Goal: Check status

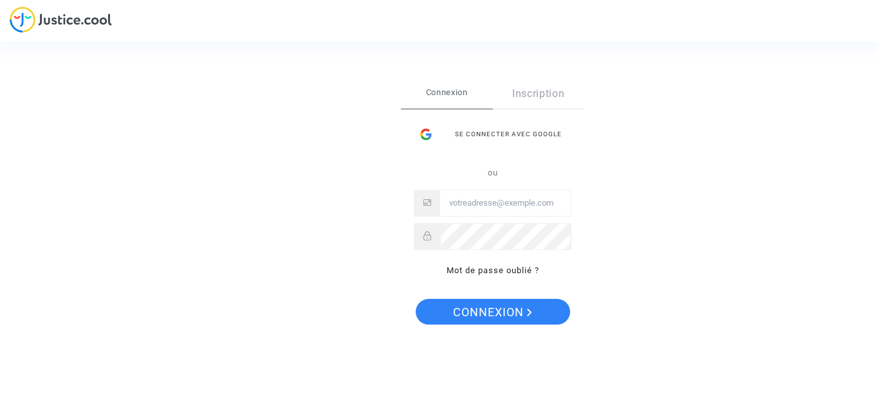
type input "hbrahimh@hotmail.com"
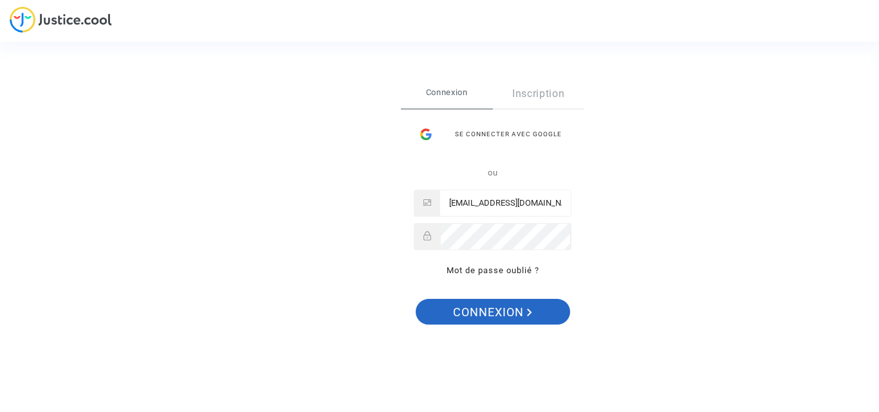
click at [501, 310] on span "Connexion" at bounding box center [492, 312] width 79 height 27
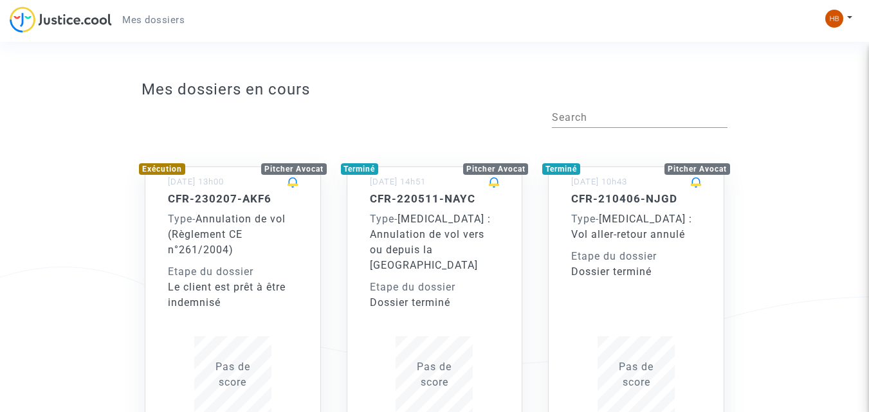
click at [246, 226] on div "Type - Annulation de vol (Règlement CE n°261/2004)" at bounding box center [233, 235] width 130 height 46
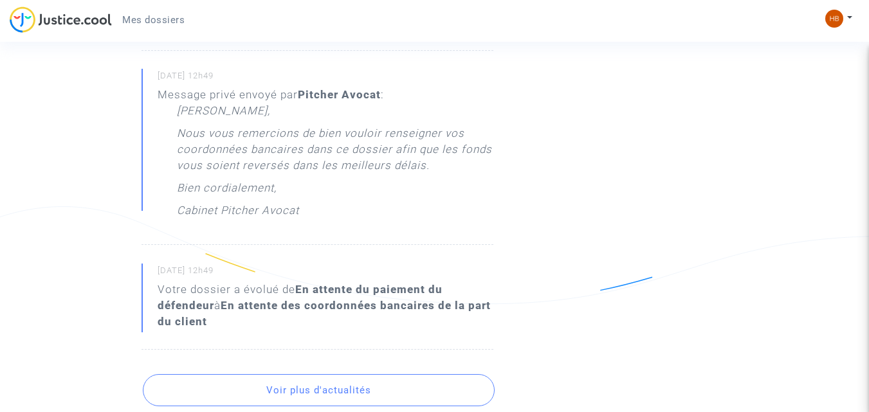
scroll to position [585, 0]
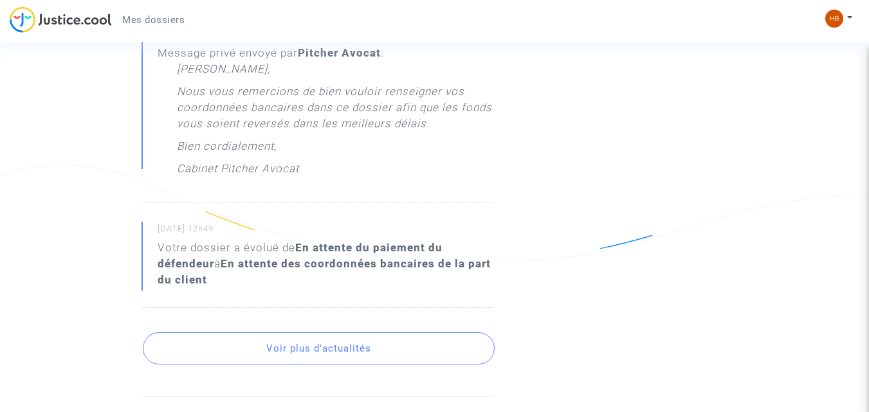
click at [332, 354] on button "Voir plus d'actualités" at bounding box center [319, 348] width 352 height 32
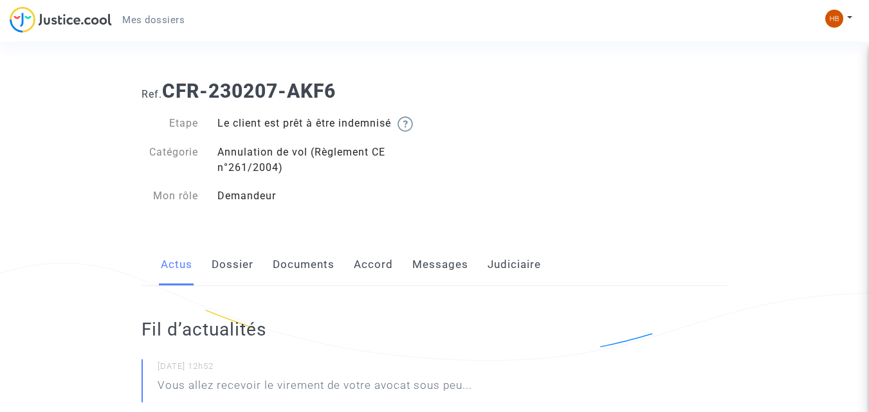
scroll to position [0, 0]
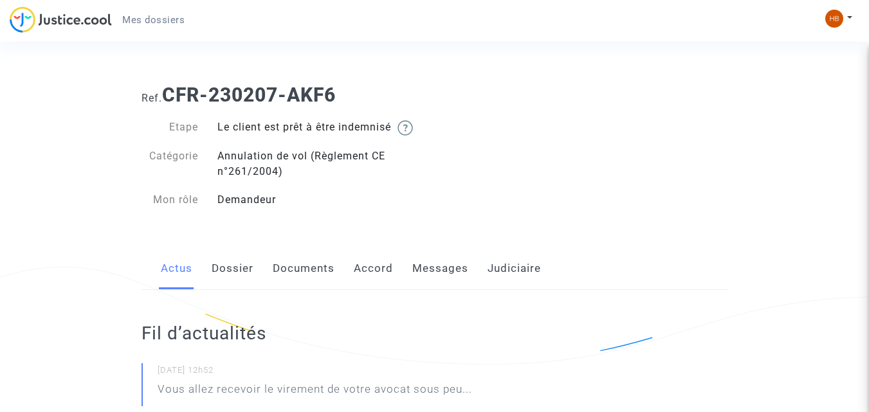
click at [163, 19] on span "Mes dossiers" at bounding box center [153, 20] width 62 height 12
